Goal: Navigation & Orientation: Go to known website

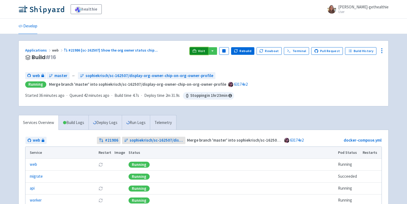
click at [197, 50] on icon at bounding box center [195, 51] width 4 height 4
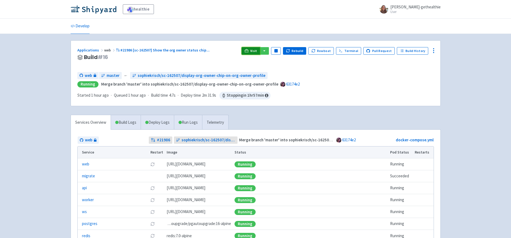
click at [258, 51] on span "Visit" at bounding box center [253, 51] width 7 height 4
